Goal: Information Seeking & Learning: Learn about a topic

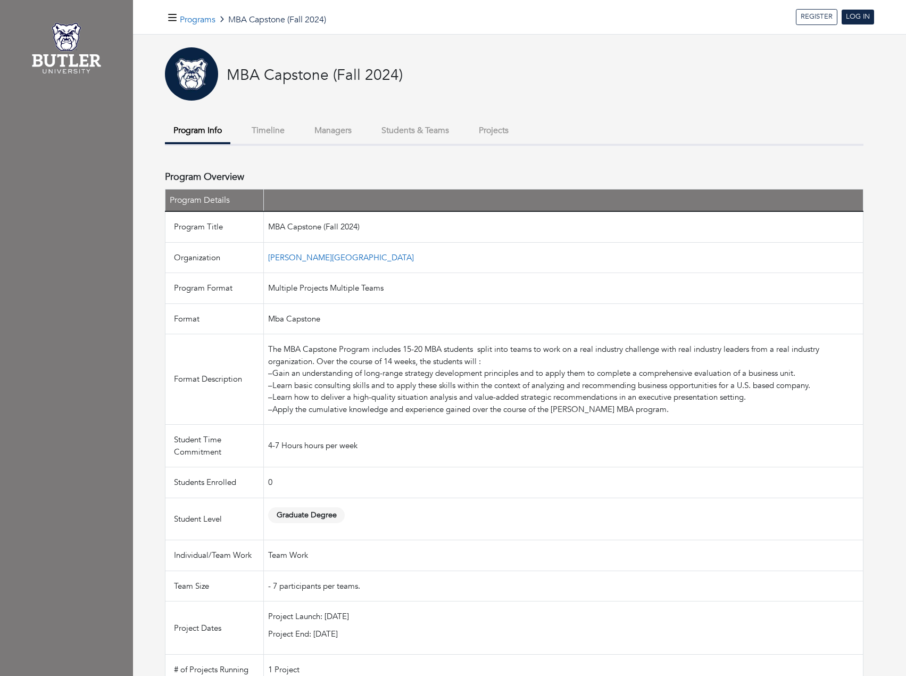
click at [256, 136] on button "Timeline" at bounding box center [268, 130] width 50 height 23
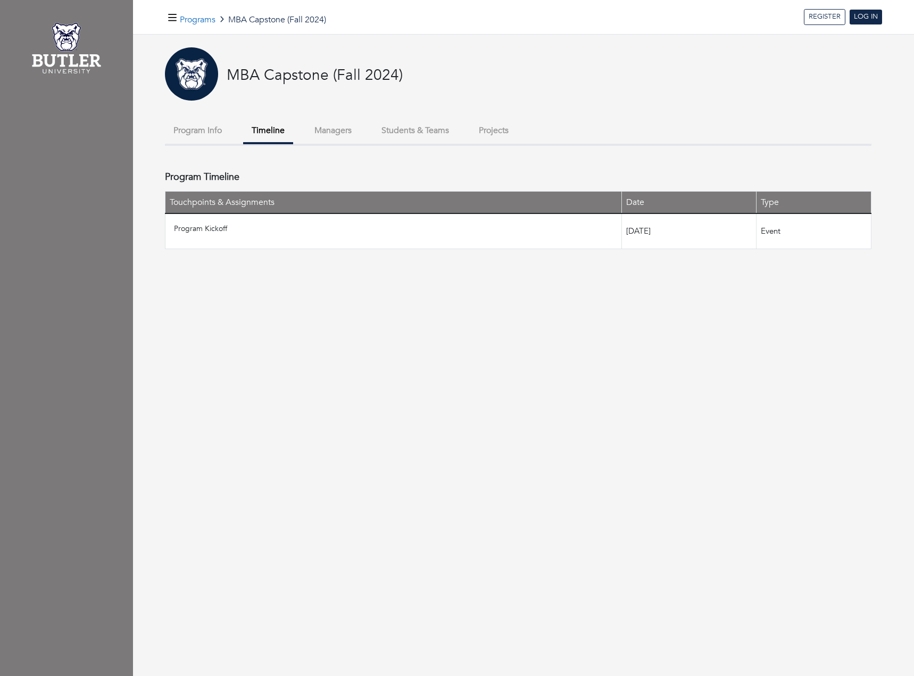
click at [342, 136] on button "Managers" at bounding box center [333, 130] width 54 height 23
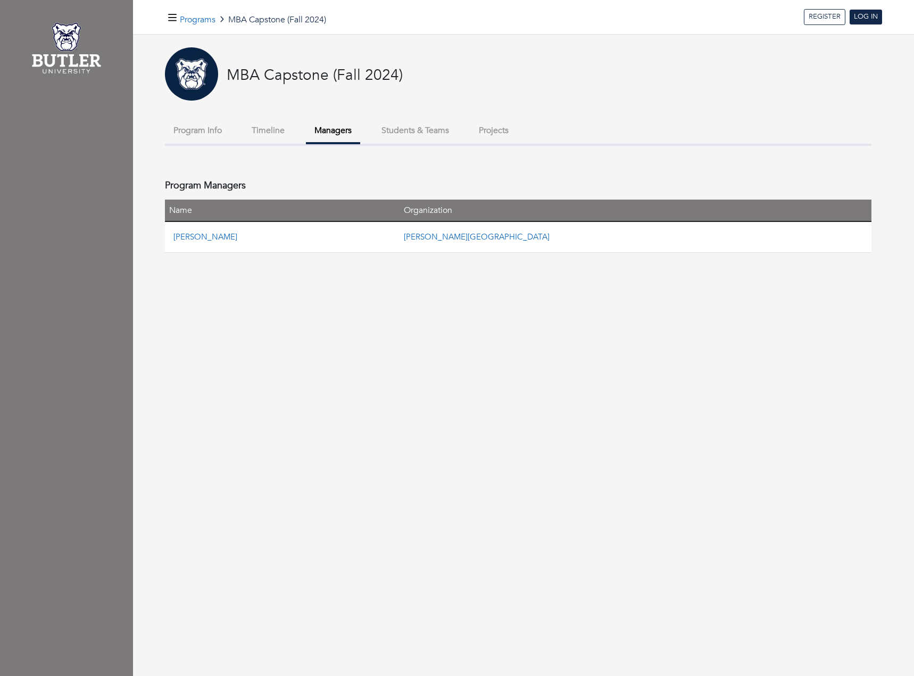
click at [420, 129] on button "Students & Teams" at bounding box center [415, 130] width 85 height 23
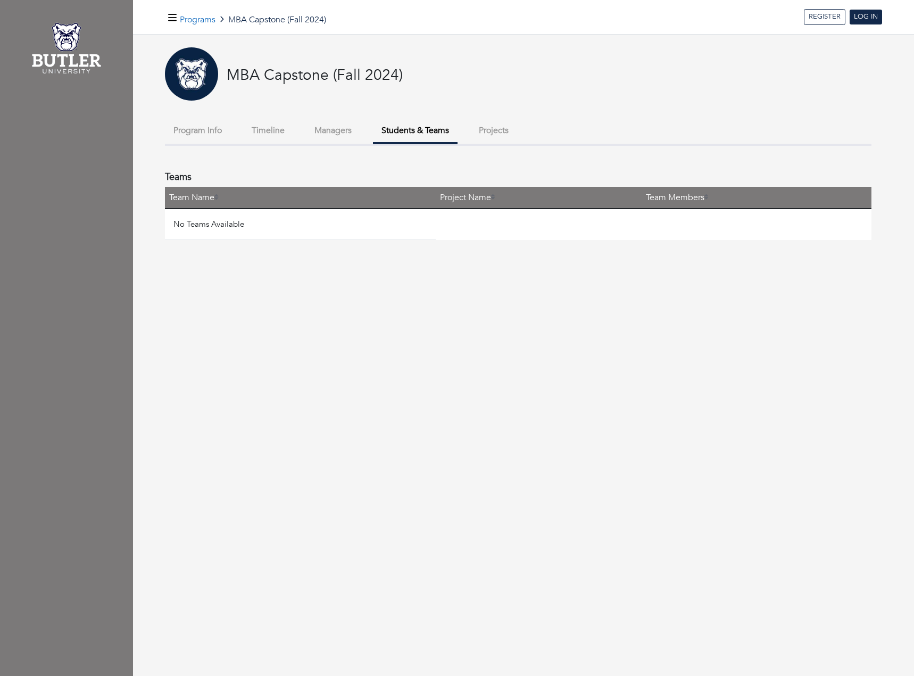
click at [497, 133] on button "Projects" at bounding box center [493, 130] width 47 height 23
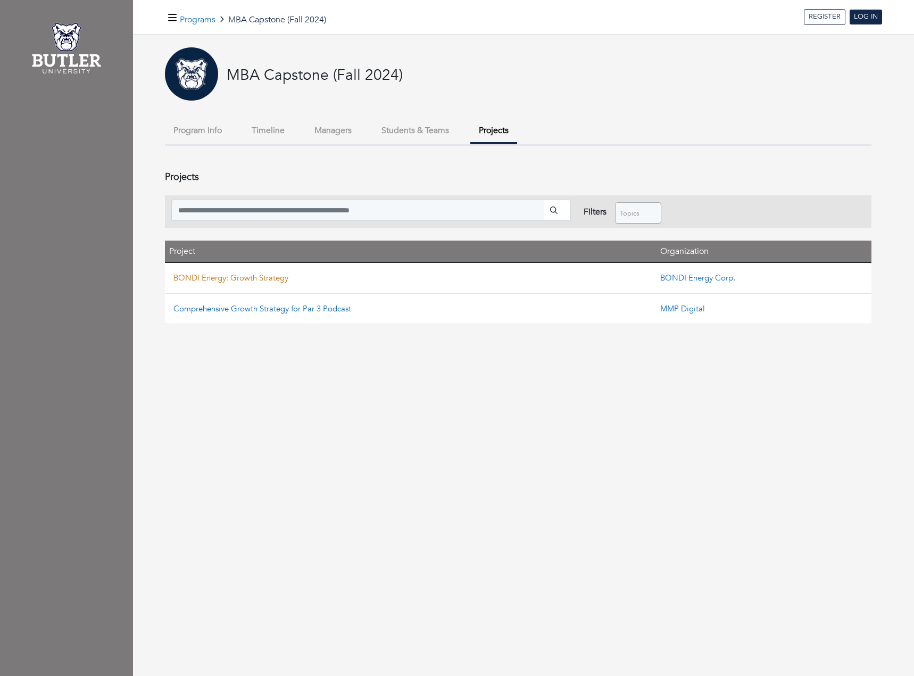
click at [228, 277] on link "BONDI Energy: Growth Strategy" at bounding box center [230, 277] width 115 height 11
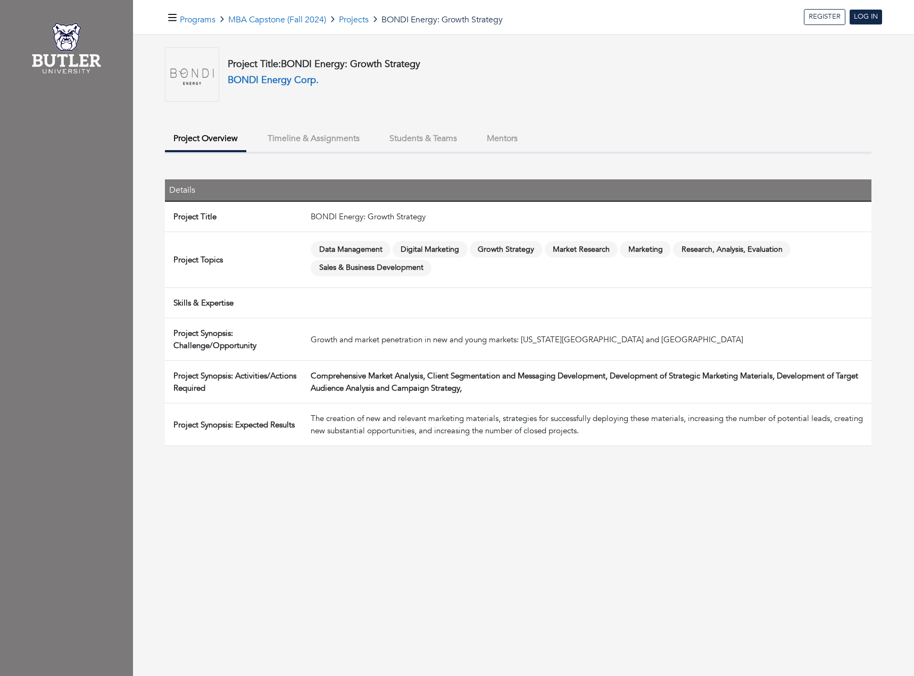
click at [300, 143] on button "Timeline & Assignments" at bounding box center [313, 138] width 109 height 23
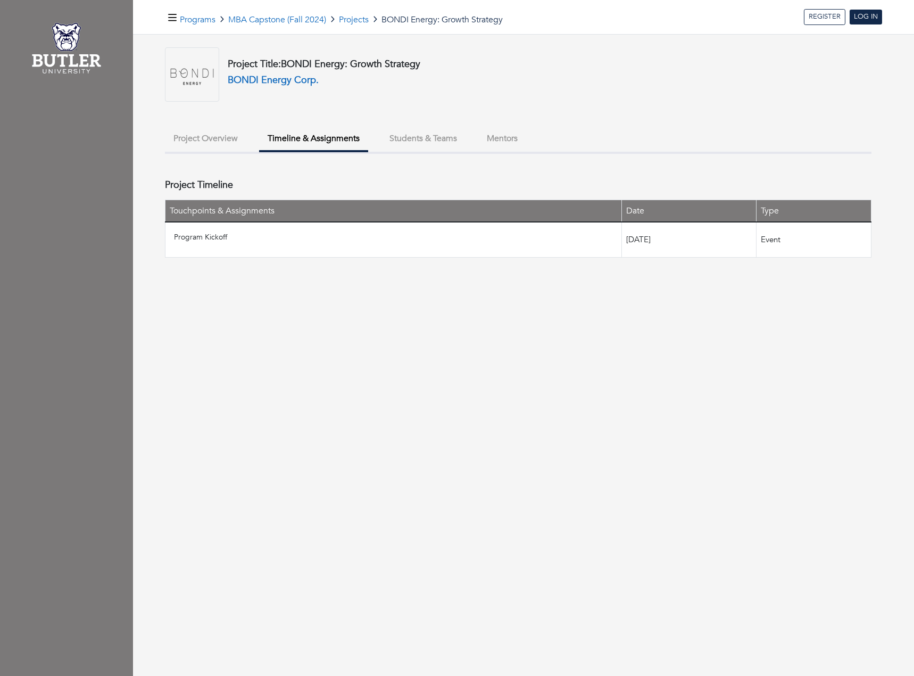
drag, startPoint x: 443, startPoint y: 136, endPoint x: 460, endPoint y: 135, distance: 17.6
click at [443, 135] on button "Students & Teams" at bounding box center [423, 138] width 85 height 23
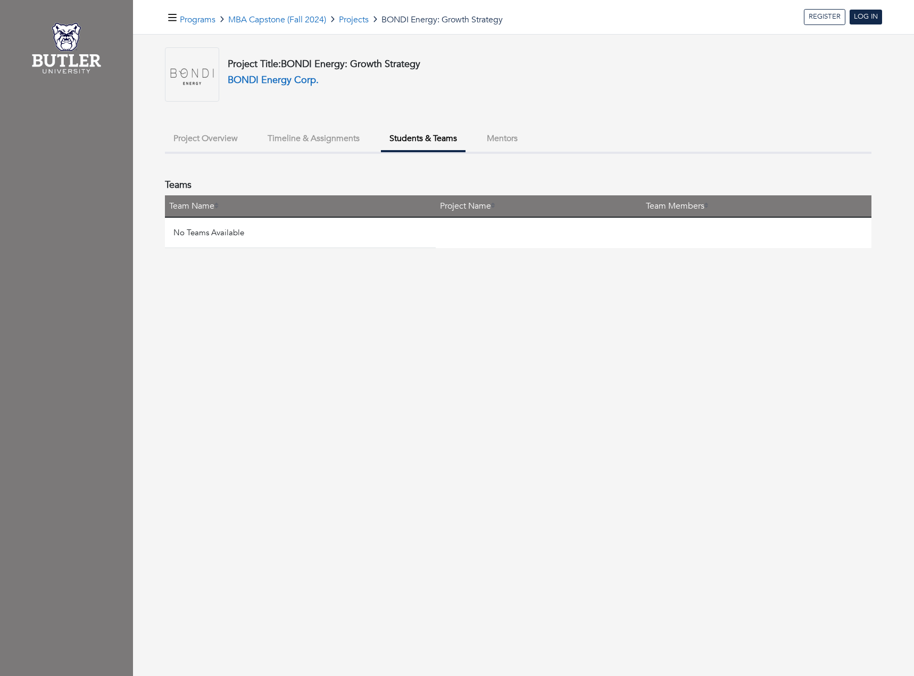
click at [506, 138] on button "Mentors" at bounding box center [502, 138] width 48 height 23
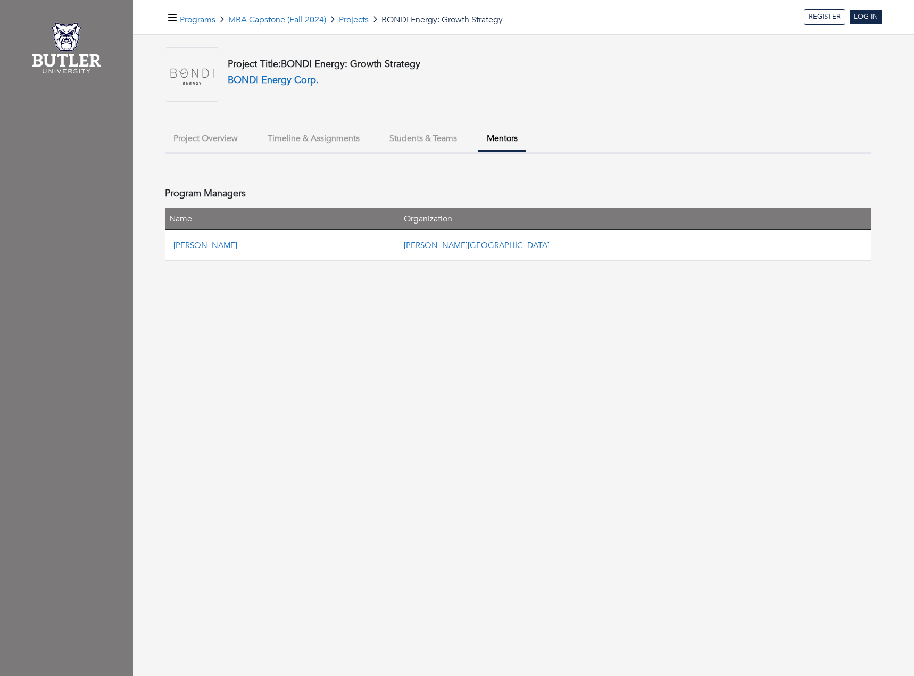
click at [204, 151] on li "Project Overview" at bounding box center [205, 139] width 81 height 24
click at [203, 139] on button "Project Overview" at bounding box center [205, 138] width 81 height 23
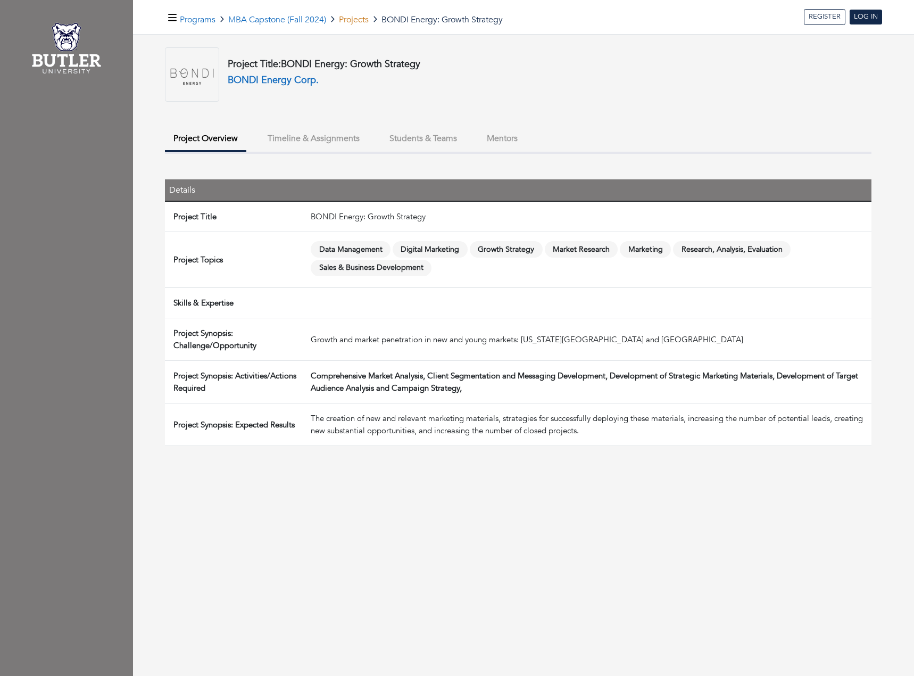
click at [358, 17] on link "Projects" at bounding box center [354, 20] width 30 height 12
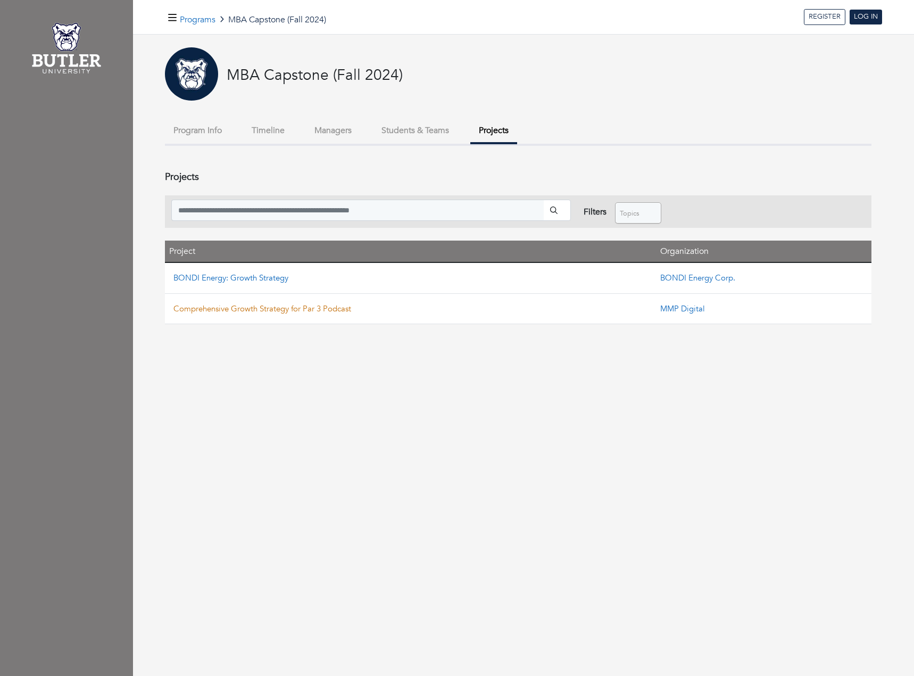
click at [289, 309] on link "Comprehensive Growth Strategy for Par 3 Podcast" at bounding box center [262, 308] width 178 height 11
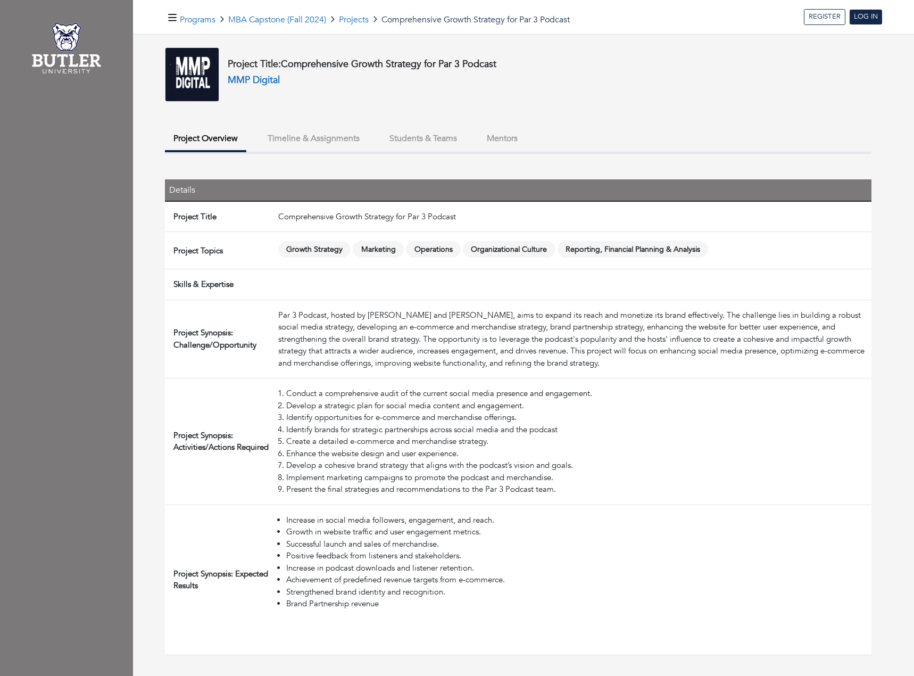
click at [303, 136] on button "Timeline & Assignments" at bounding box center [313, 138] width 109 height 23
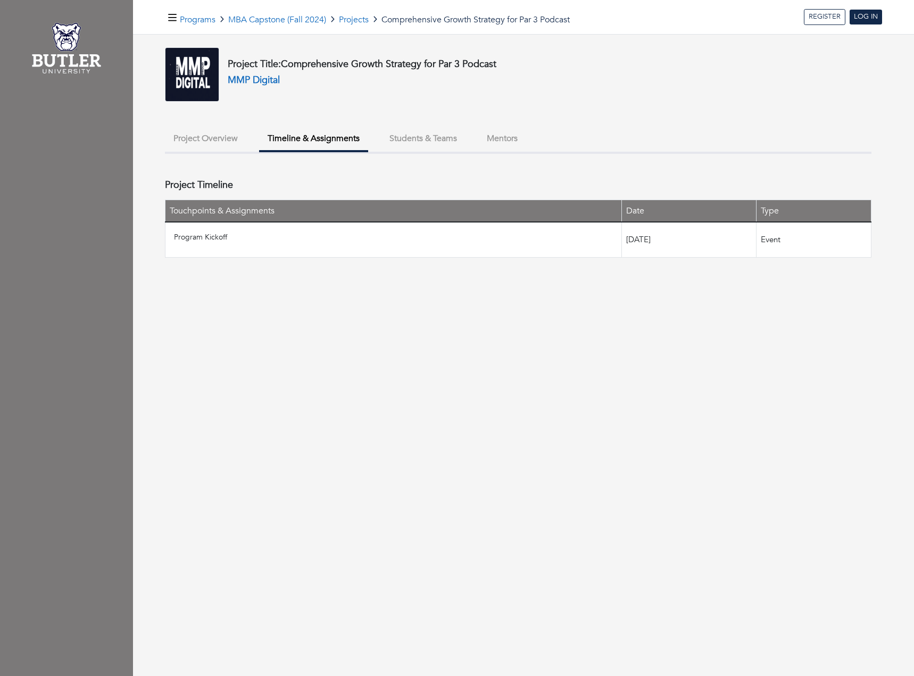
click at [433, 140] on button "Students & Teams" at bounding box center [423, 138] width 85 height 23
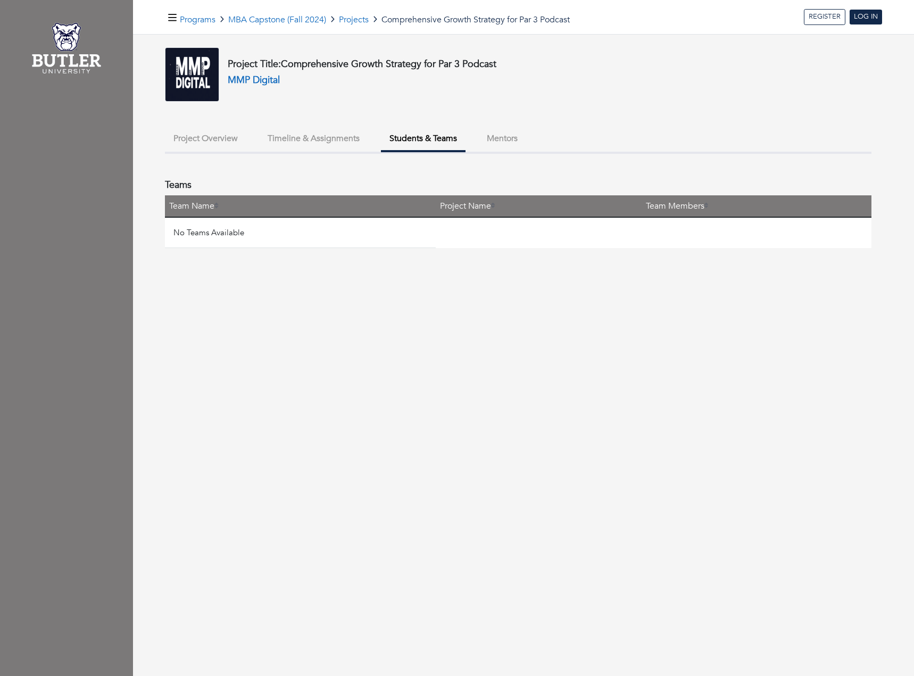
click at [500, 137] on button "Mentors" at bounding box center [502, 138] width 48 height 23
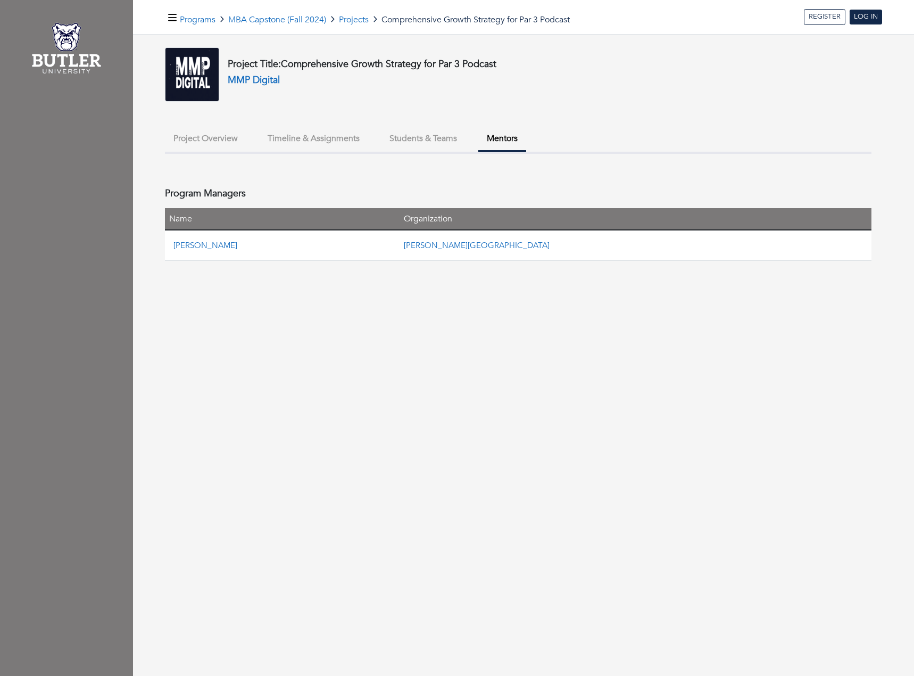
click at [209, 141] on button "Project Overview" at bounding box center [205, 138] width 81 height 23
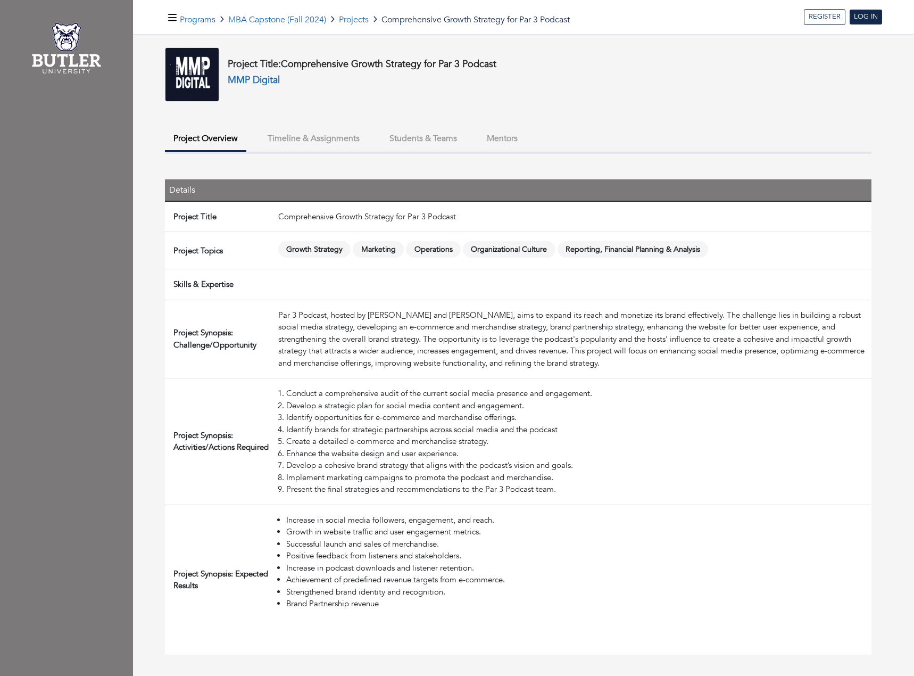
click at [487, 248] on span "Organizational Culture" at bounding box center [509, 249] width 93 height 16
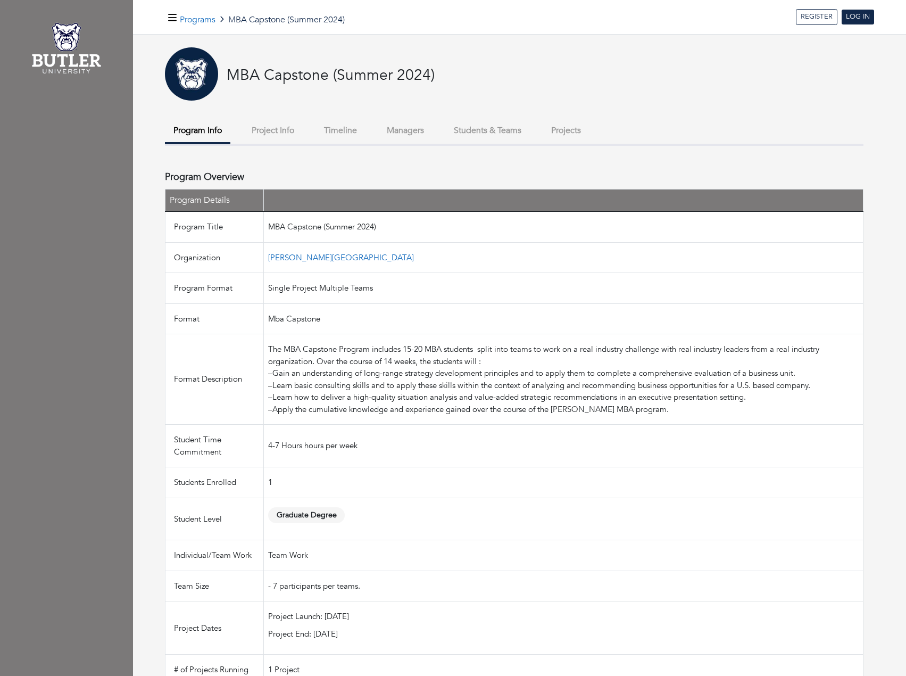
click at [255, 136] on button "Project Info" at bounding box center [273, 130] width 60 height 23
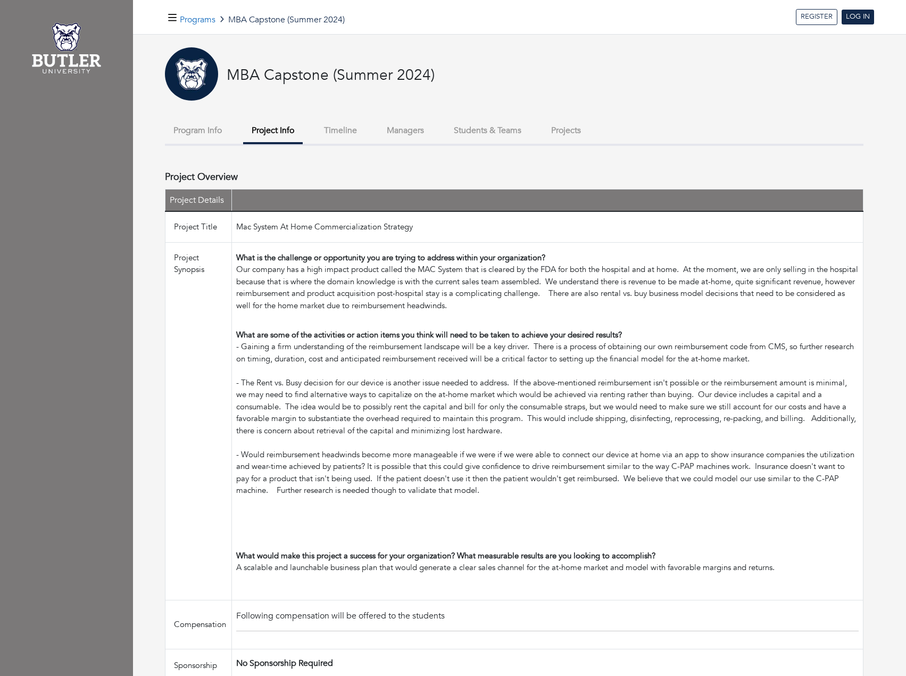
scroll to position [77, 0]
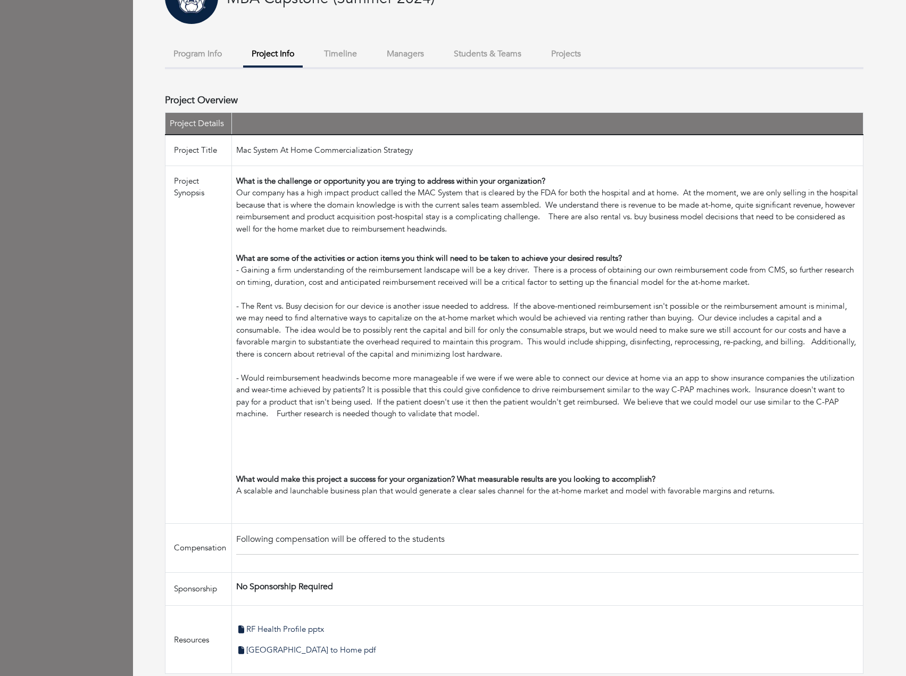
click at [569, 59] on button "Projects" at bounding box center [566, 54] width 47 height 23
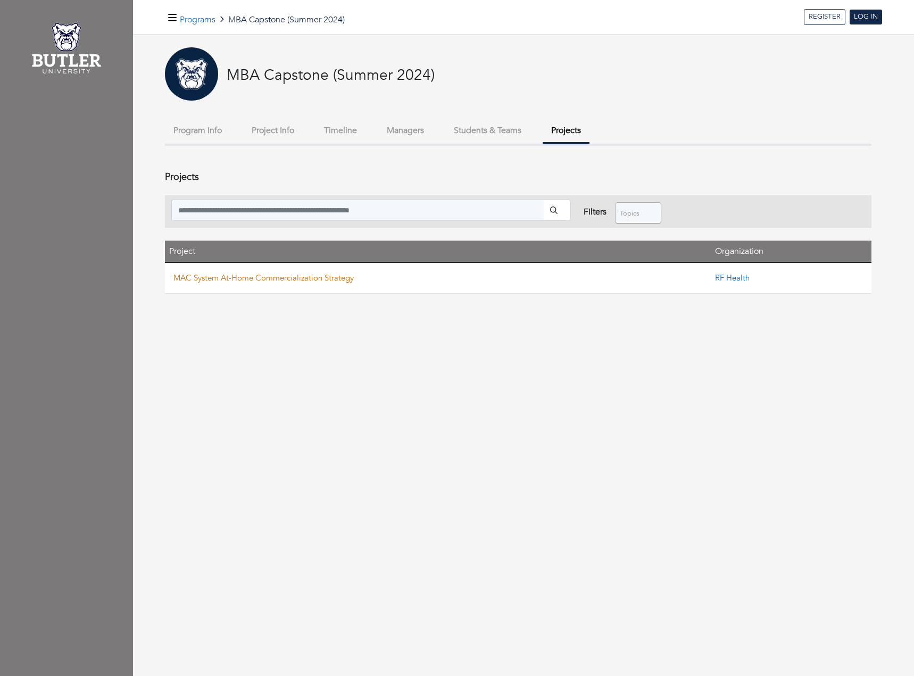
click at [292, 278] on link "MAC System At-Home Commercialization Strategy" at bounding box center [263, 277] width 180 height 11
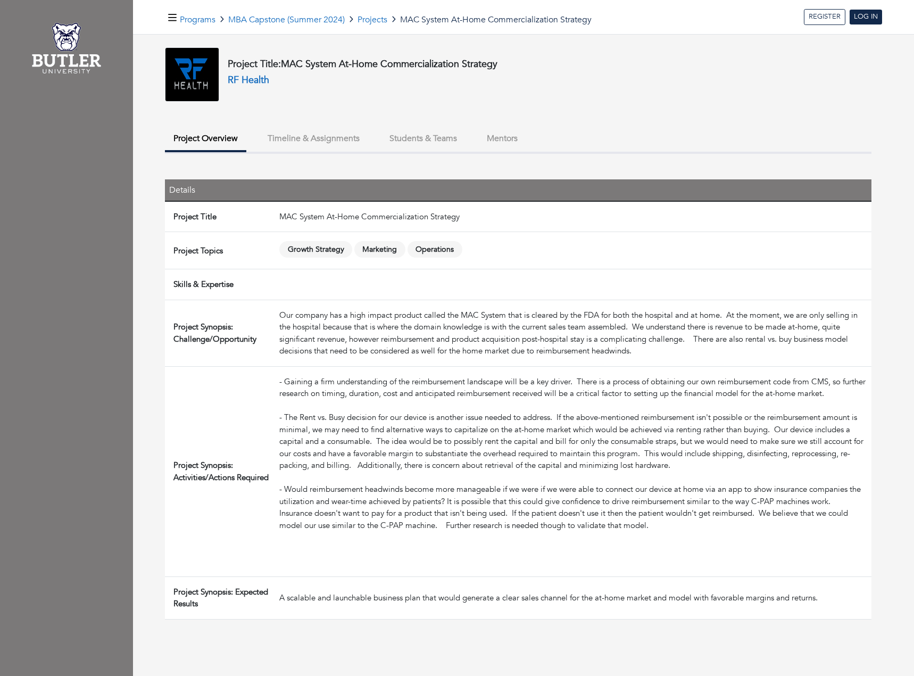
click at [539, 470] on div "- Gaining a firm understanding of the reimbursement landscape will be a key dri…" at bounding box center [573, 472] width 588 height 192
